Goal: Find contact information: Find contact information

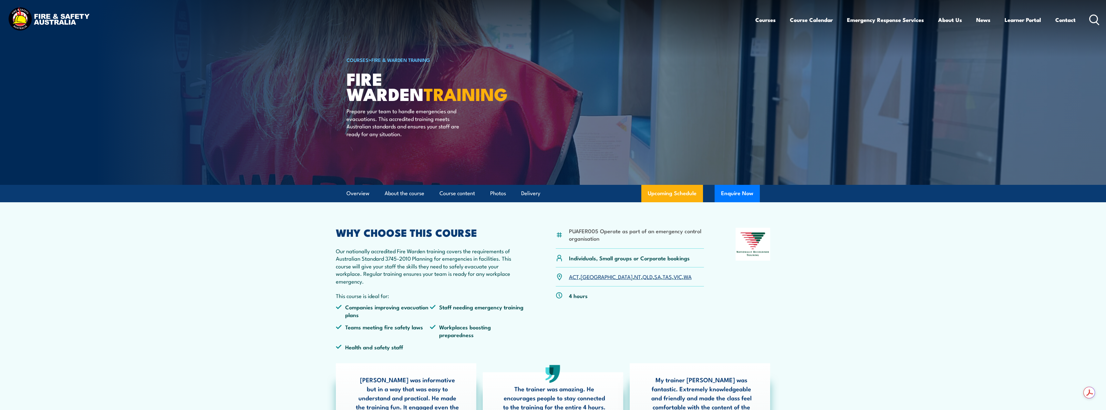
click at [590, 279] on link "[GEOGRAPHIC_DATA]" at bounding box center [606, 277] width 52 height 8
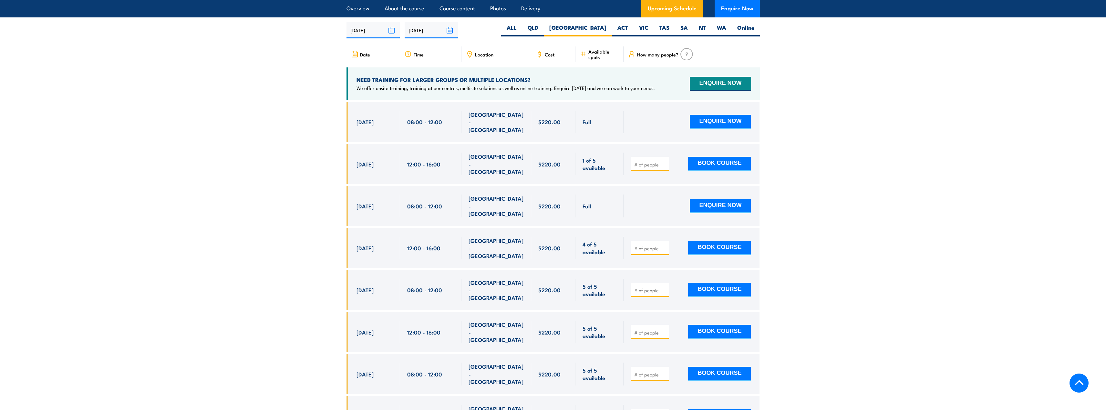
scroll to position [985, 0]
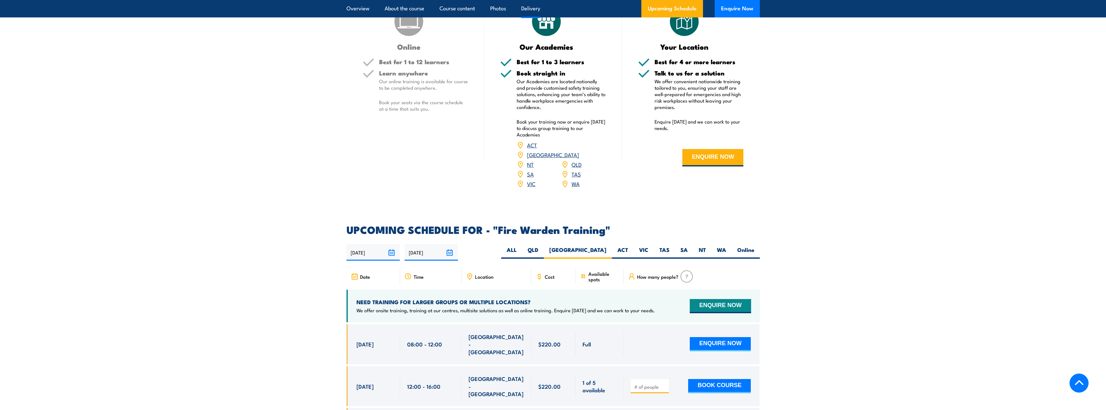
click at [56, 74] on section "DELIVERY OPTIONS Delivery options to suit businesses of all sizes. Online Best …" at bounding box center [553, 82] width 1106 height 230
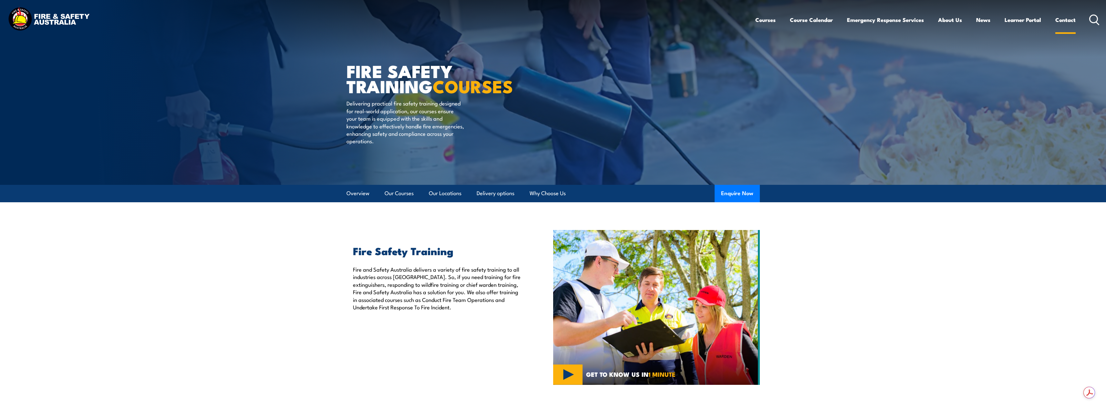
click at [1065, 18] on link "Contact" at bounding box center [1065, 19] width 20 height 17
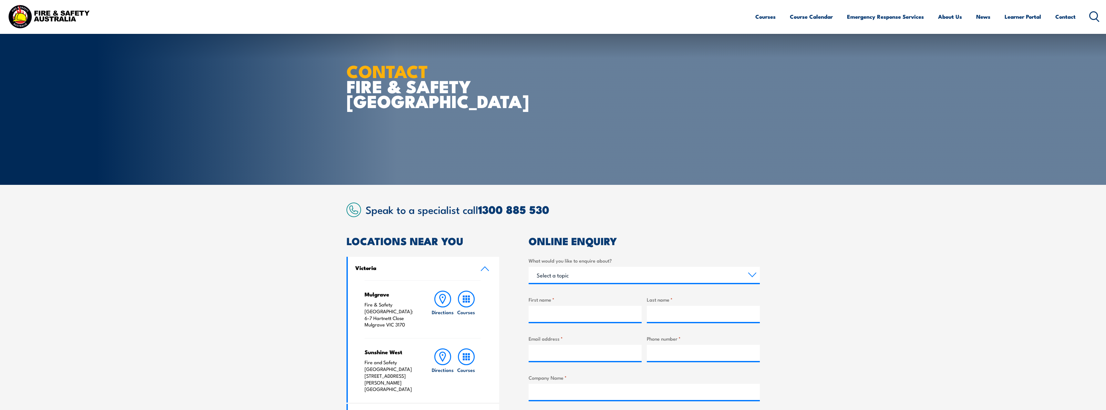
scroll to position [108, 0]
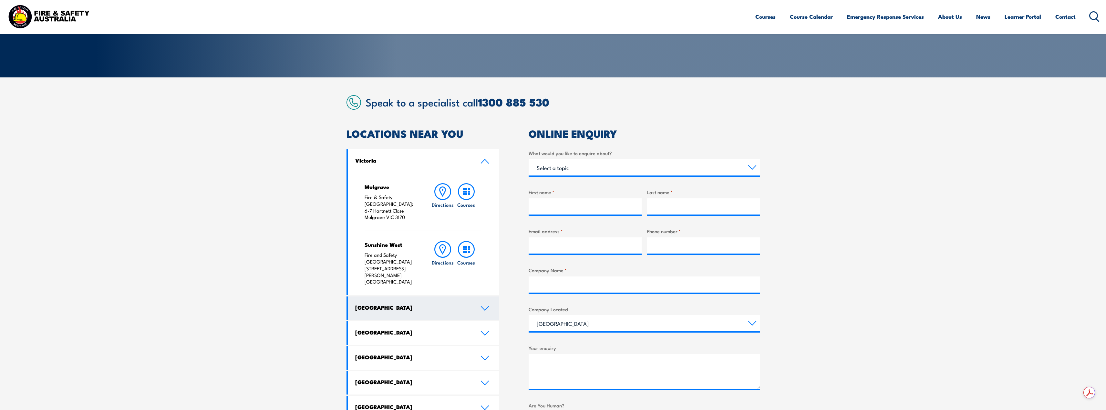
click at [485, 306] on icon at bounding box center [484, 308] width 9 height 5
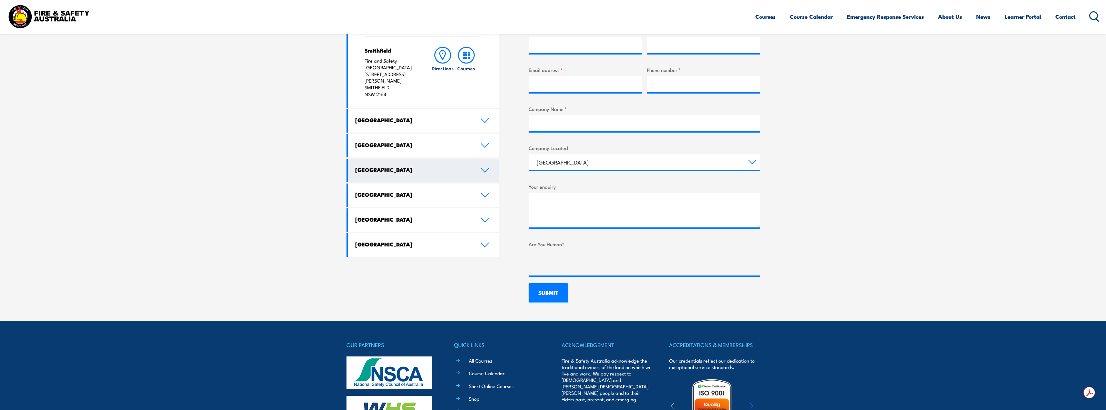
scroll to position [0, 0]
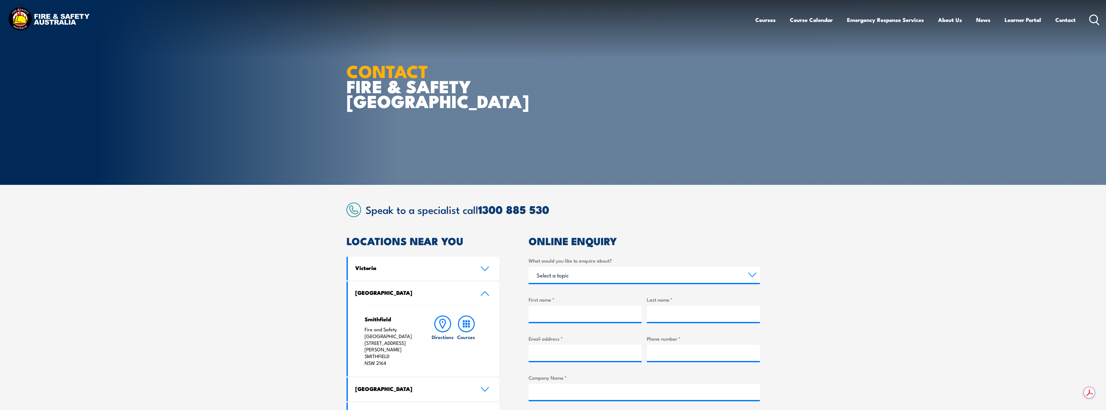
click at [204, 225] on section "Speak to a specialist call 1300 885 530 LOCATIONS NEAR YOU Victoria Mulgrave Fi…" at bounding box center [553, 387] width 1106 height 405
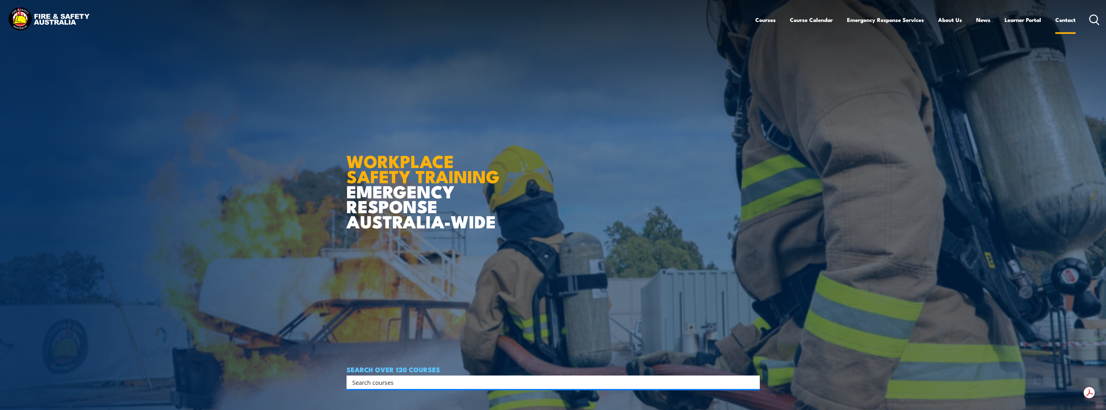
click at [1065, 21] on link "Contact" at bounding box center [1065, 19] width 20 height 17
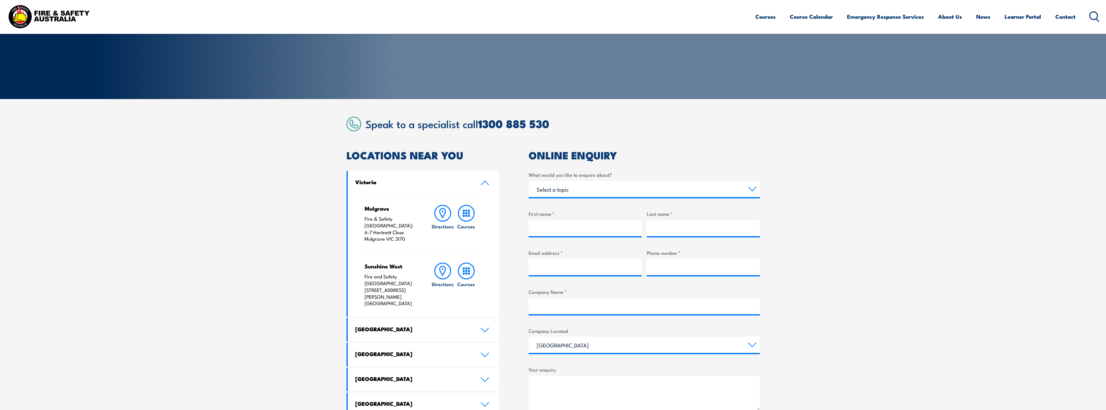
scroll to position [108, 0]
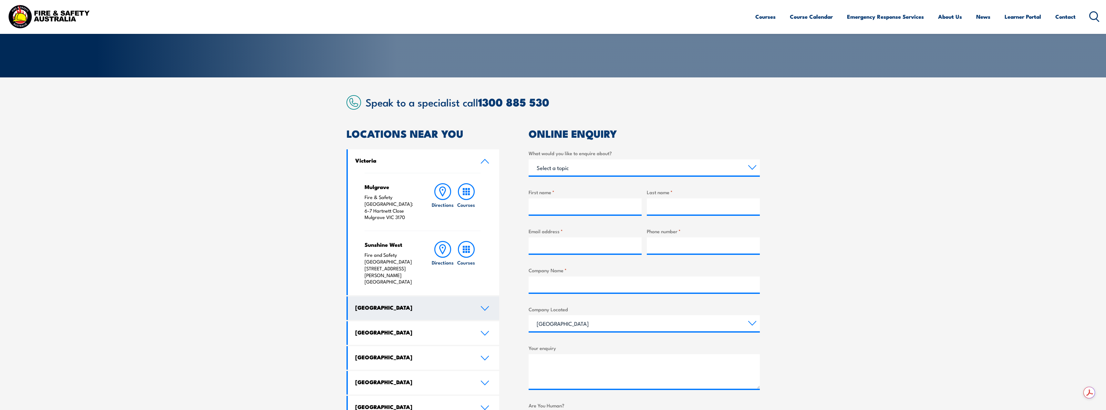
click at [483, 307] on icon at bounding box center [484, 309] width 7 height 4
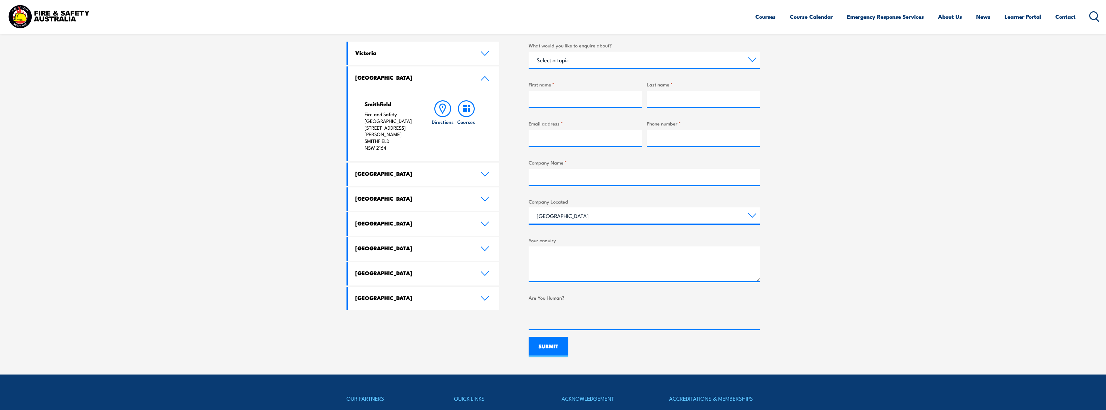
scroll to position [0, 0]
